Goal: Find specific page/section: Find specific page/section

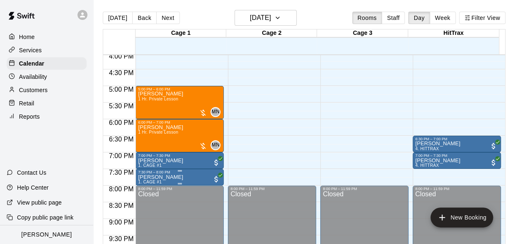
scroll to position [556, 0]
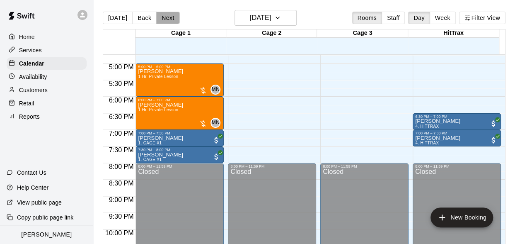
click at [174, 16] on button "Next" at bounding box center [167, 18] width 23 height 12
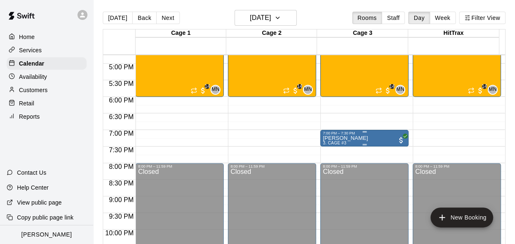
click at [340, 138] on p "[PERSON_NAME]" at bounding box center [345, 138] width 45 height 0
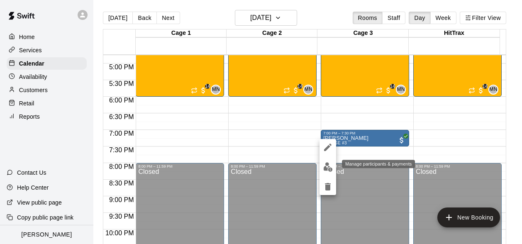
click at [326, 170] on img "edit" at bounding box center [328, 167] width 10 height 10
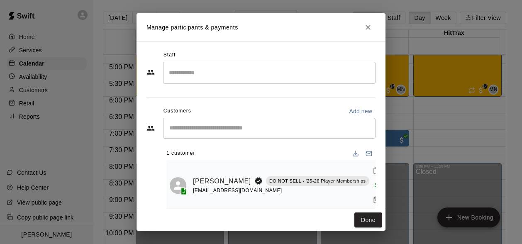
click at [202, 178] on link "[PERSON_NAME]" at bounding box center [222, 181] width 58 height 11
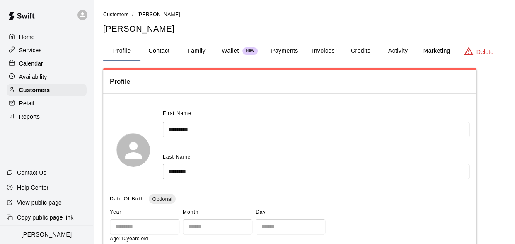
click at [35, 67] on p "Calendar" at bounding box center [31, 63] width 24 height 8
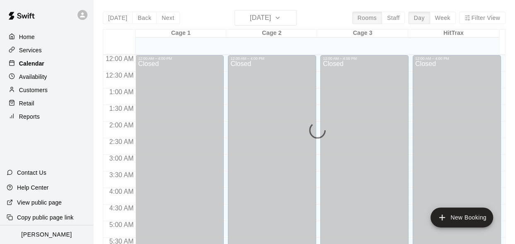
scroll to position [481, 0]
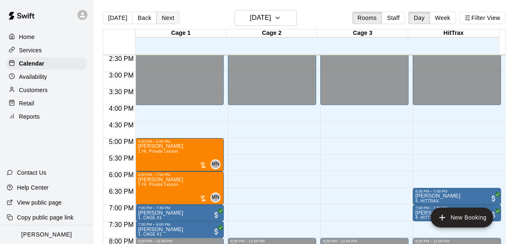
click at [166, 22] on button "Next" at bounding box center [167, 18] width 23 height 12
